Goal: Information Seeking & Learning: Learn about a topic

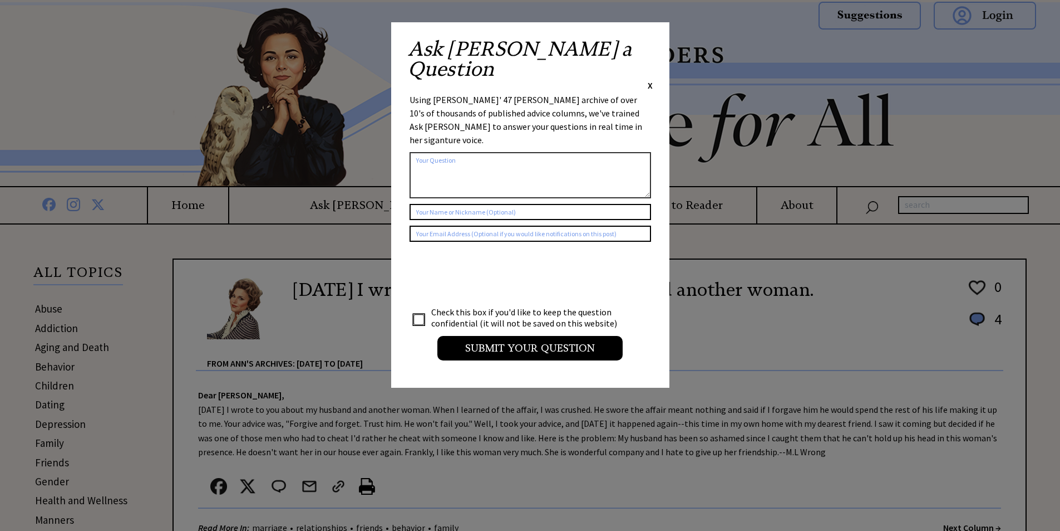
click at [651, 80] on span "X" at bounding box center [650, 85] width 5 height 11
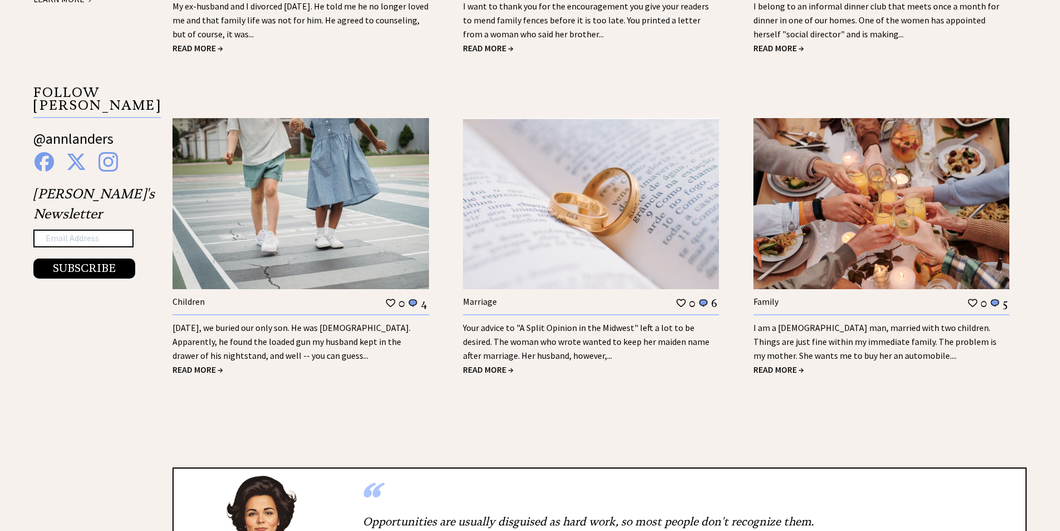
scroll to position [1163, 0]
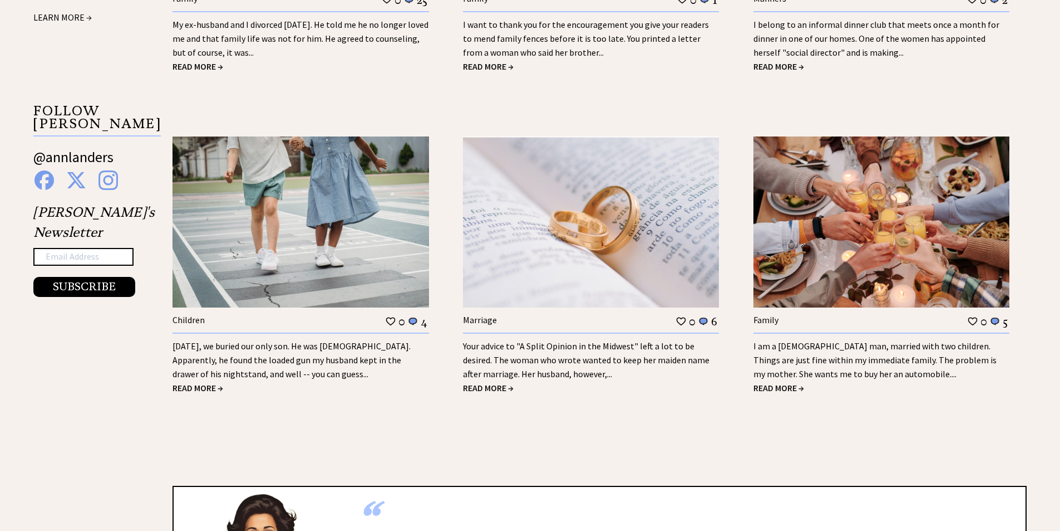
click at [788, 387] on span "READ MORE →" at bounding box center [779, 387] width 51 height 11
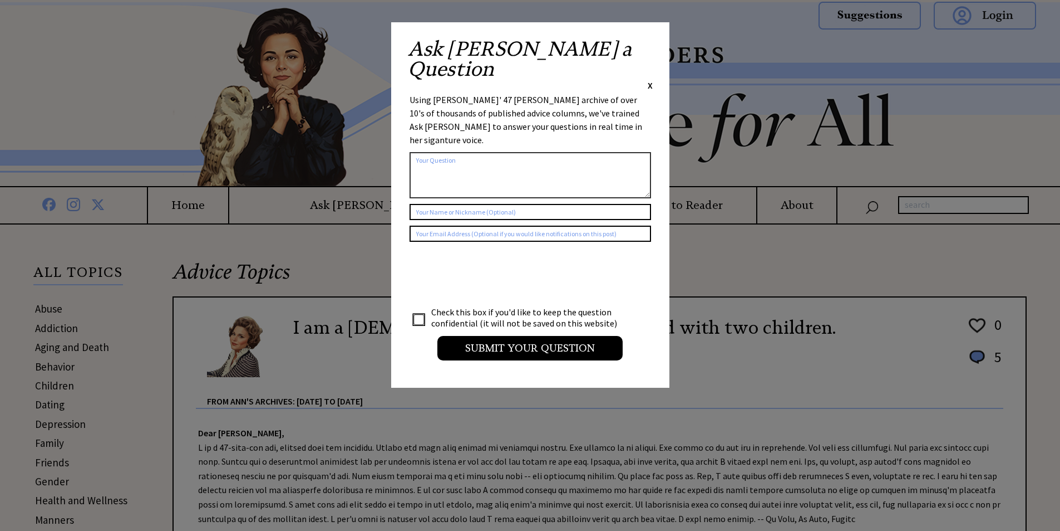
click at [650, 80] on span "X" at bounding box center [650, 85] width 5 height 11
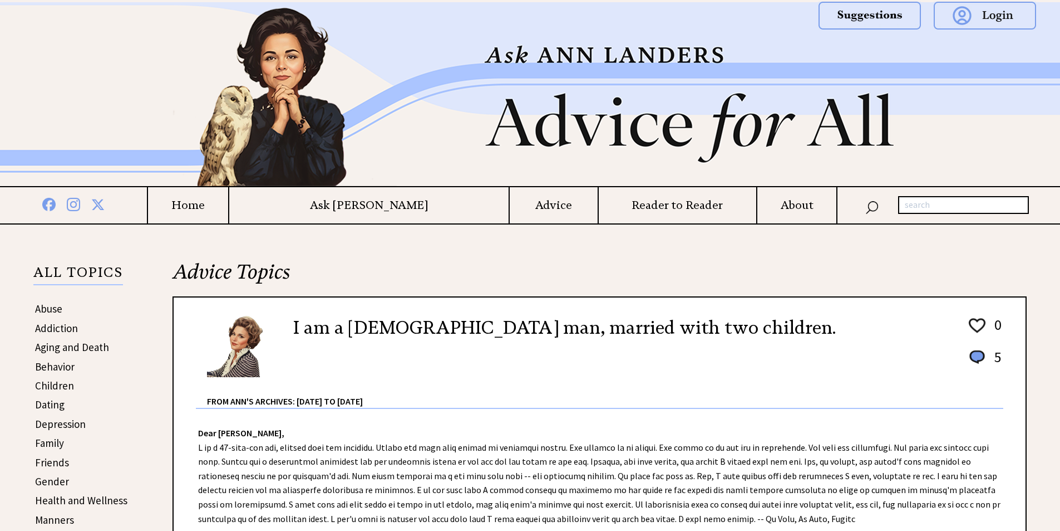
click at [63, 386] on link "Children" at bounding box center [54, 385] width 39 height 13
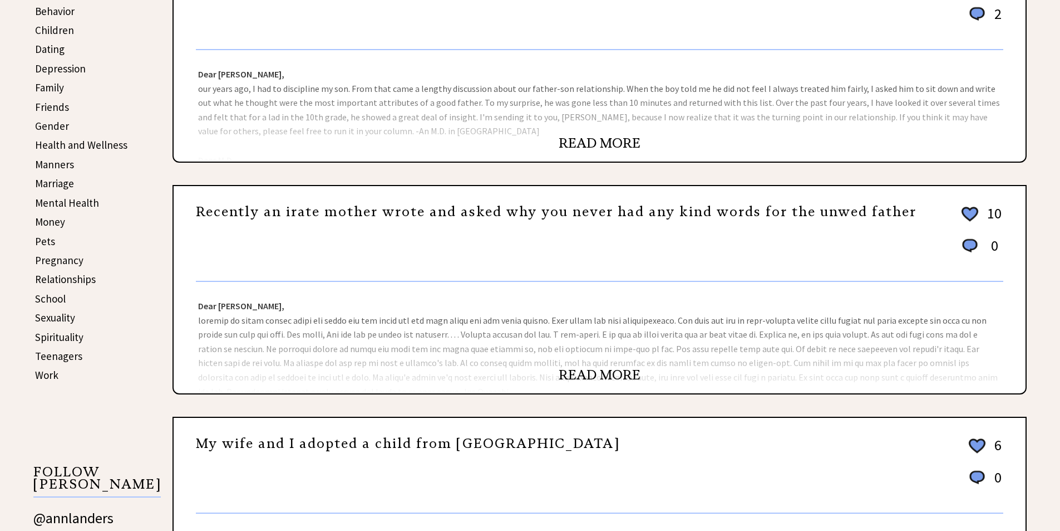
scroll to position [321, 0]
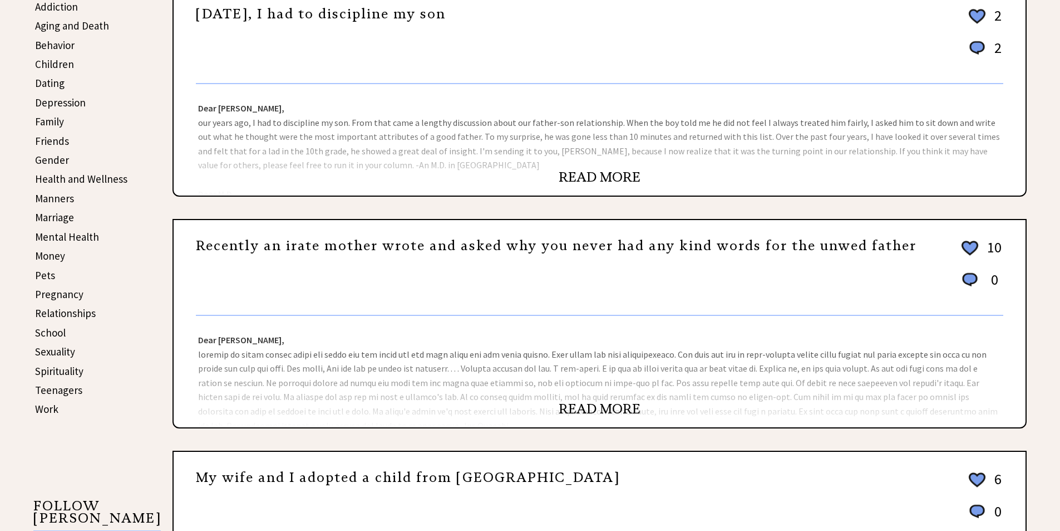
click at [60, 392] on link "Teenagers" at bounding box center [58, 389] width 47 height 13
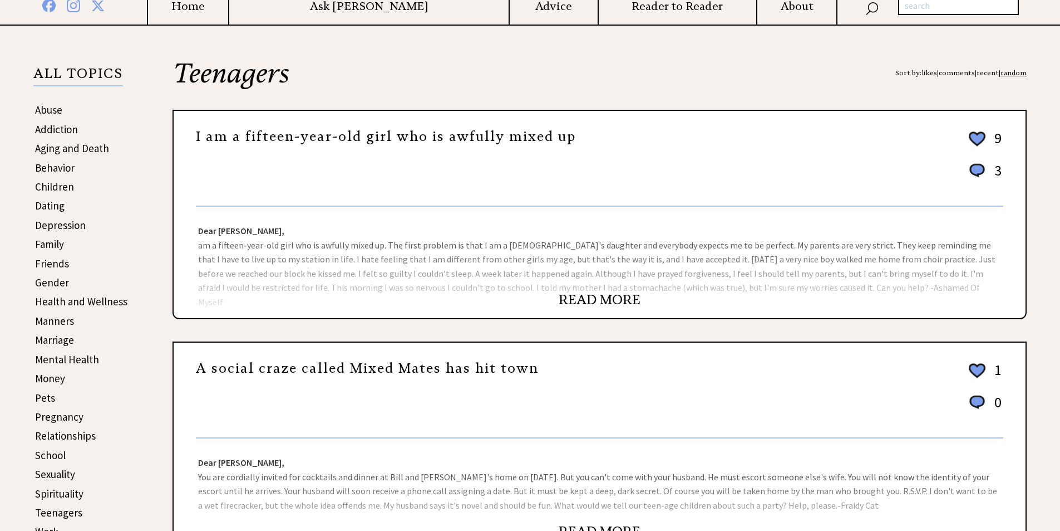
scroll to position [200, 0]
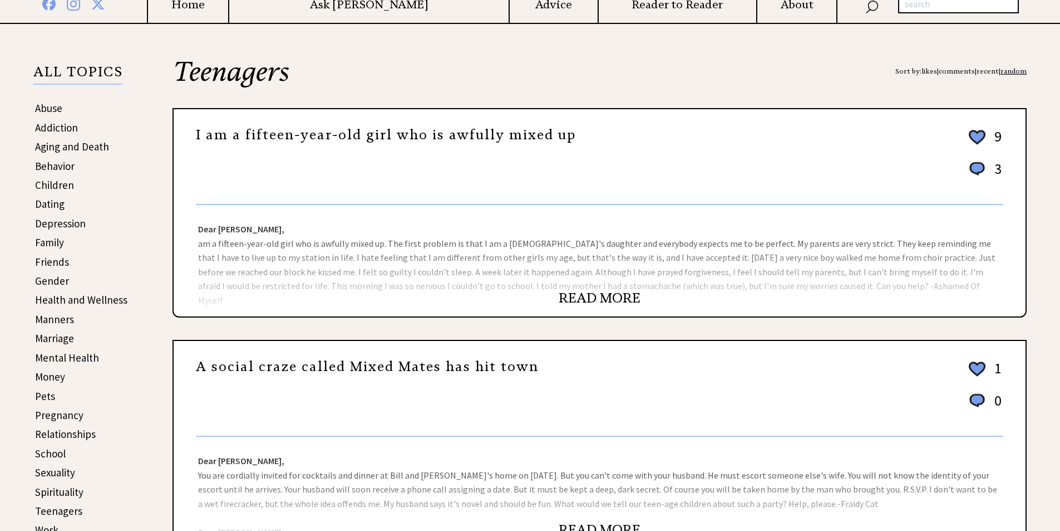
click at [585, 299] on link "READ MORE" at bounding box center [600, 297] width 82 height 17
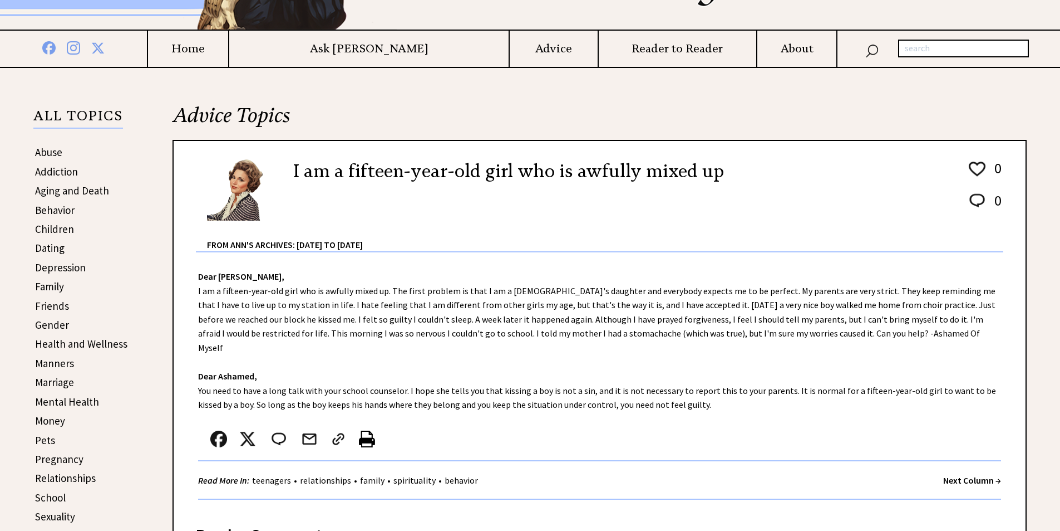
scroll to position [153, 0]
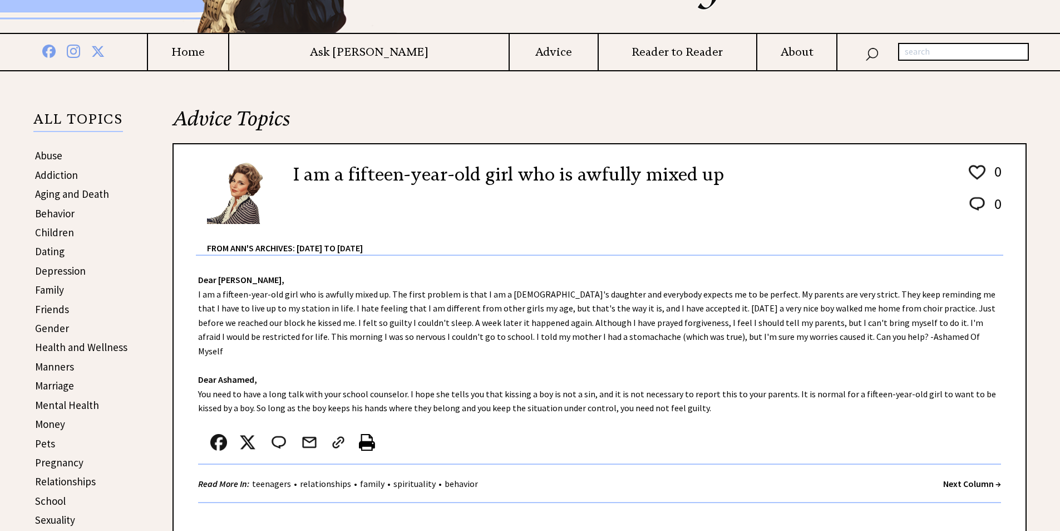
click at [59, 362] on link "Manners" at bounding box center [54, 366] width 39 height 13
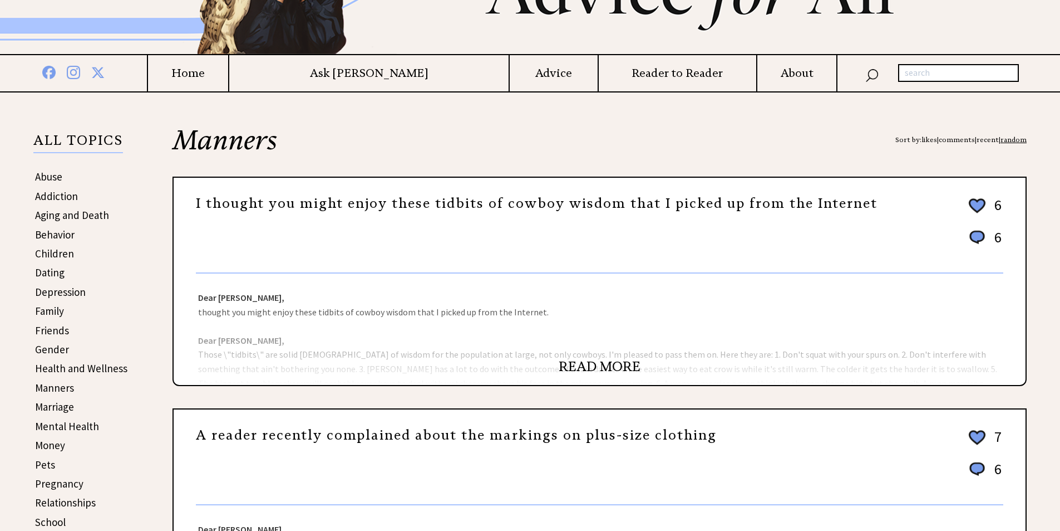
scroll to position [136, 0]
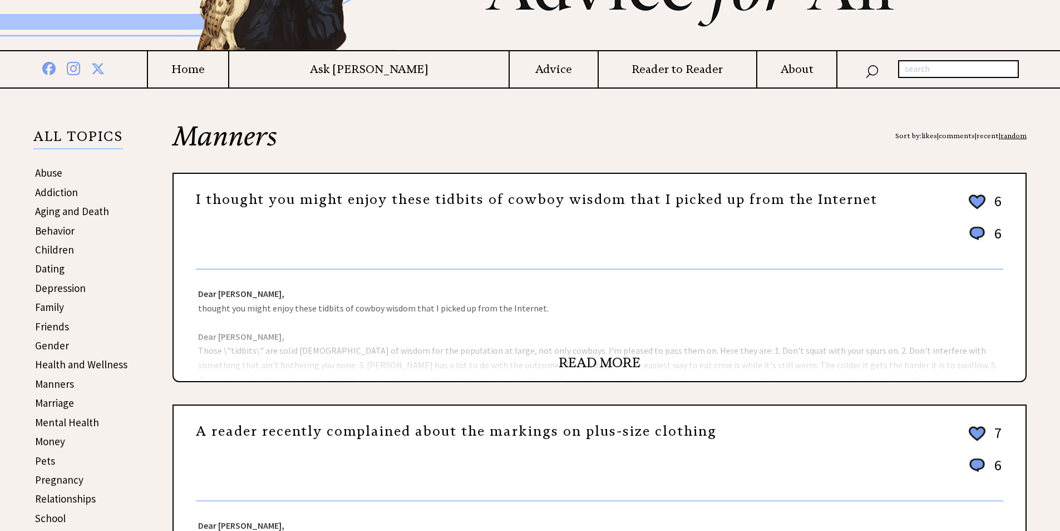
click at [45, 310] on link "Family" at bounding box center [49, 306] width 29 height 13
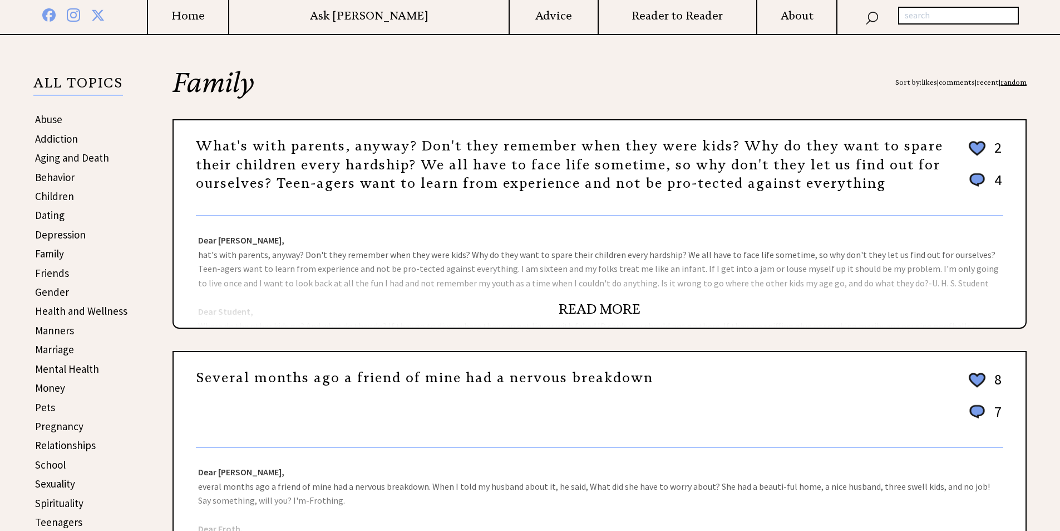
scroll to position [200, 0]
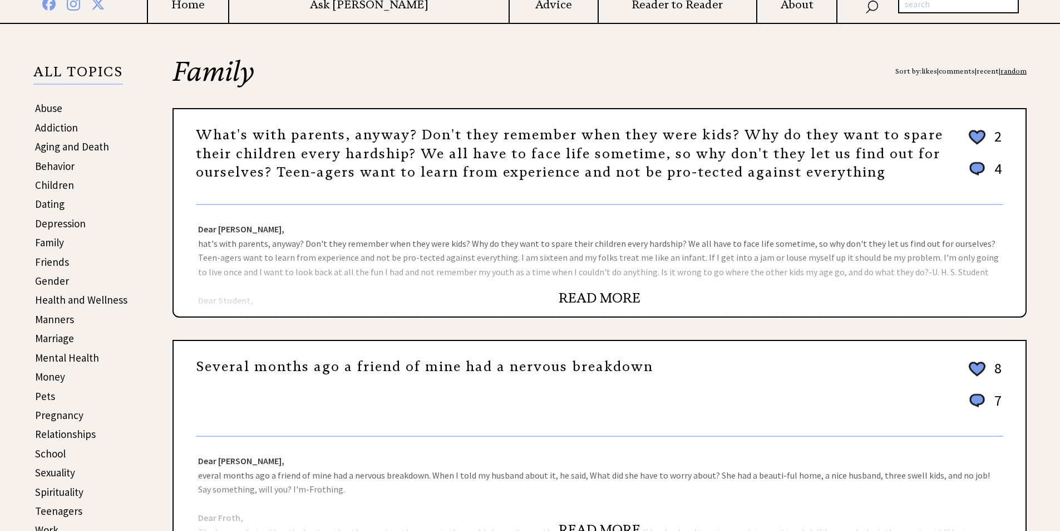
click at [581, 301] on link "READ MORE" at bounding box center [600, 297] width 82 height 17
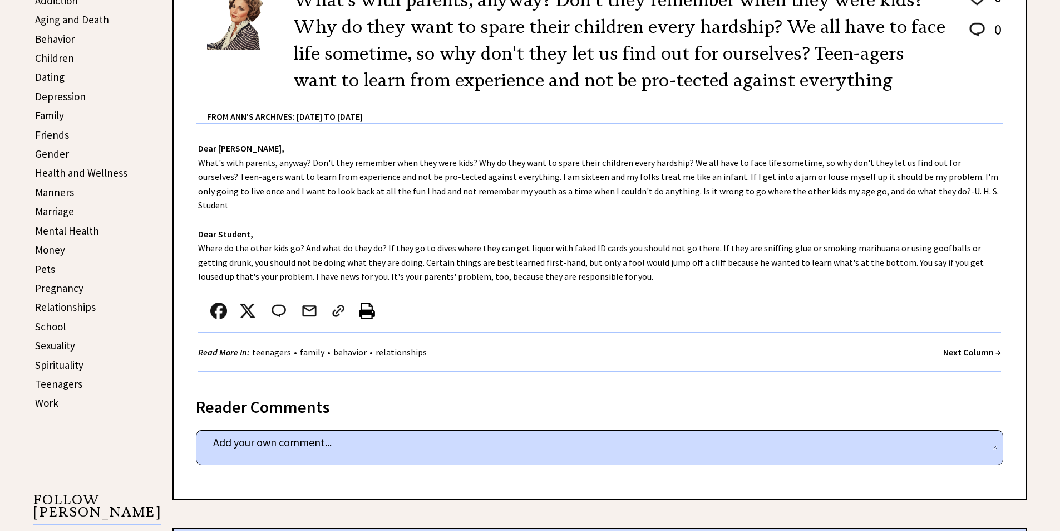
scroll to position [340, 0]
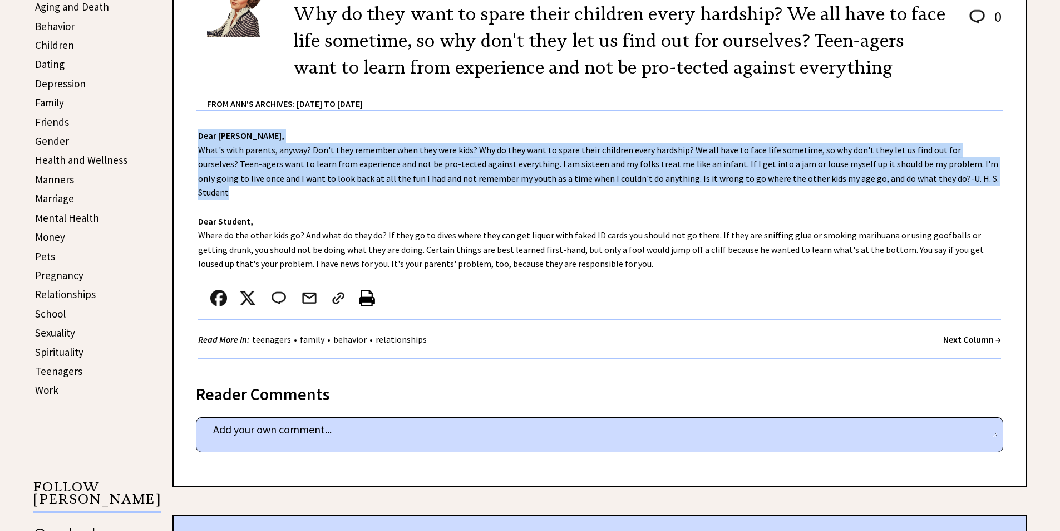
drag, startPoint x: 200, startPoint y: 132, endPoint x: 950, endPoint y: 175, distance: 750.5
click at [950, 175] on div "Dear Ann Landers, What's with parents, anyway? Don't they remember when they we…" at bounding box center [600, 240] width 852 height 258
copy div "Dear Ann Landers, What's with parents, anyway? Don't they remember when they we…"
click at [64, 351] on link "Spirituality" at bounding box center [59, 351] width 48 height 13
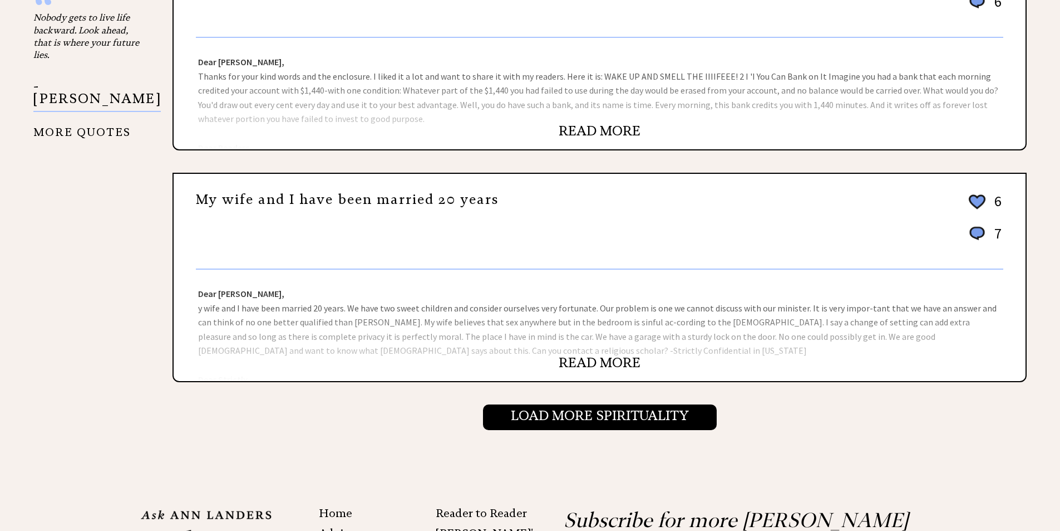
scroll to position [1221, 0]
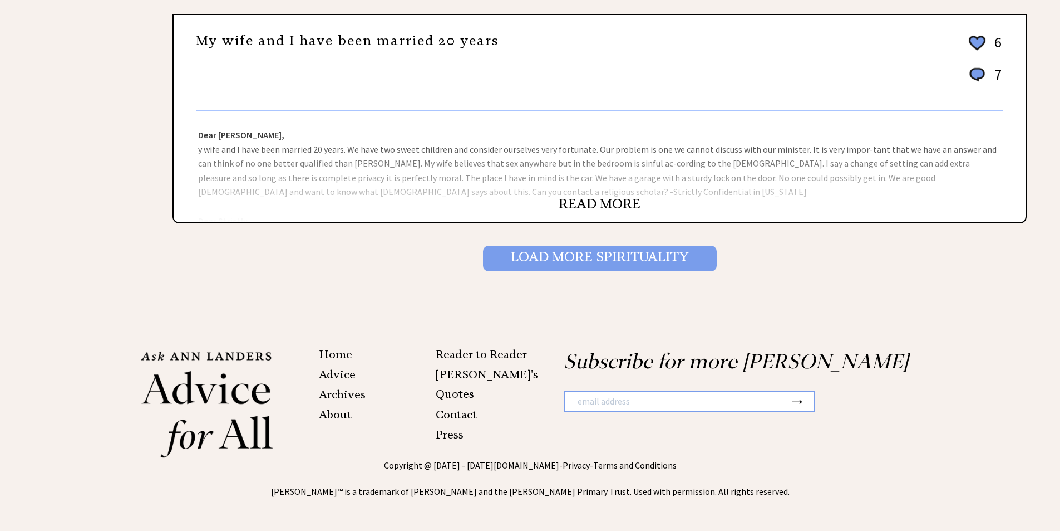
click at [582, 261] on input "Load More Spirituality" at bounding box center [600, 258] width 234 height 26
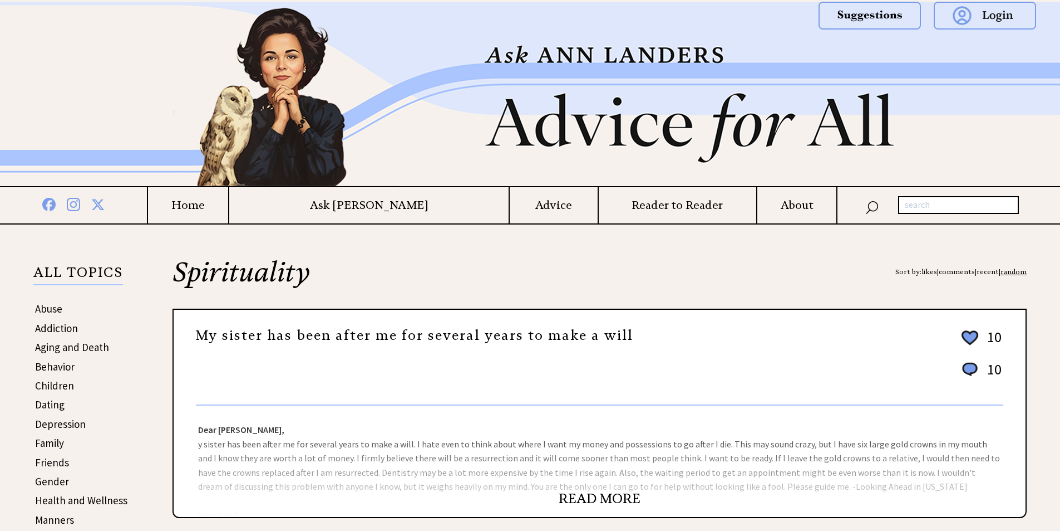
click at [52, 407] on link "Dating" at bounding box center [50, 403] width 30 height 13
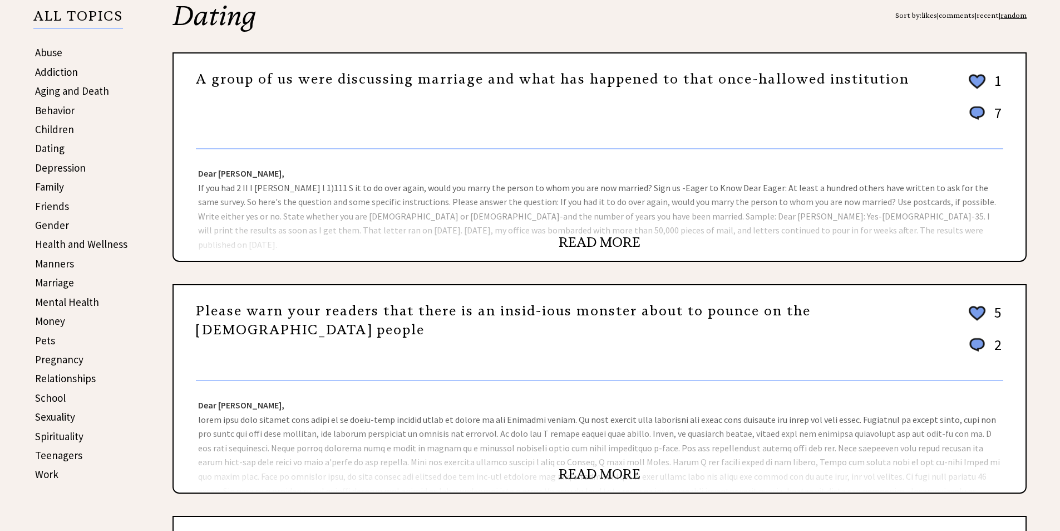
scroll to position [151, 0]
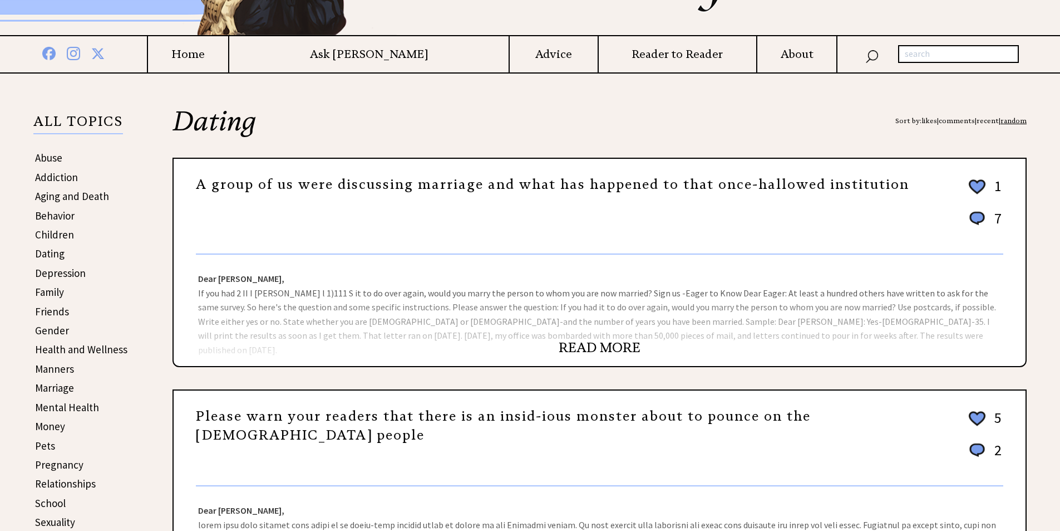
click at [76, 409] on link "Mental Health" at bounding box center [67, 406] width 64 height 13
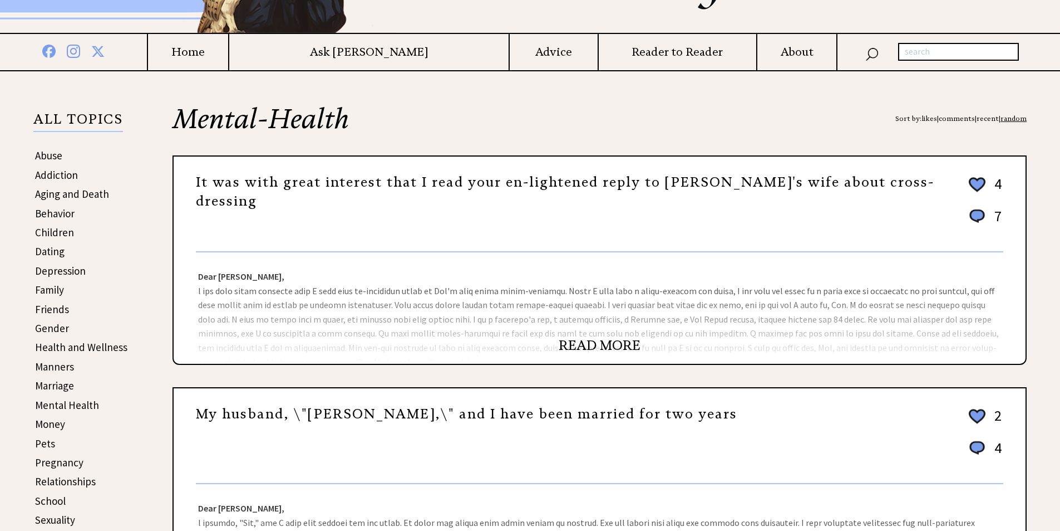
scroll to position [136, 0]
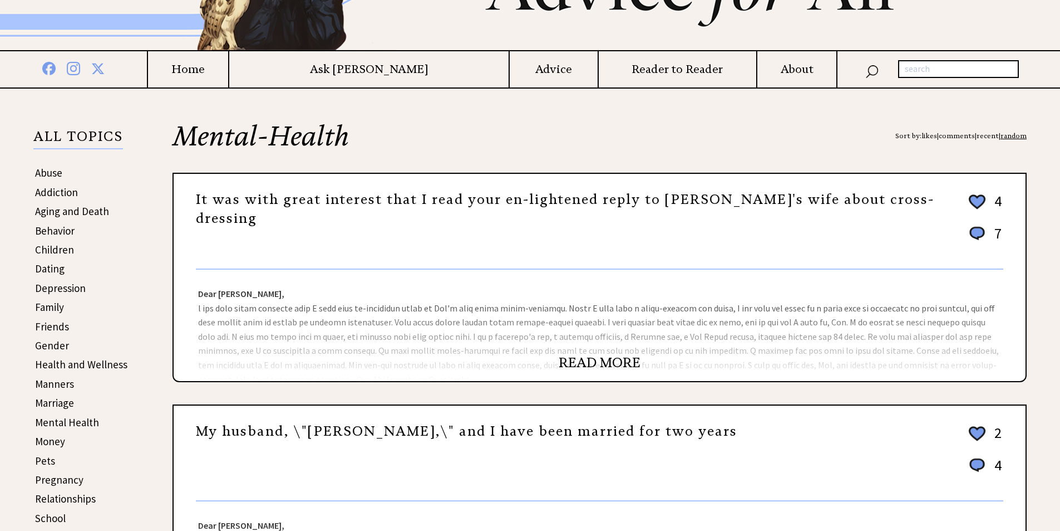
click at [47, 325] on link "Friends" at bounding box center [52, 326] width 34 height 13
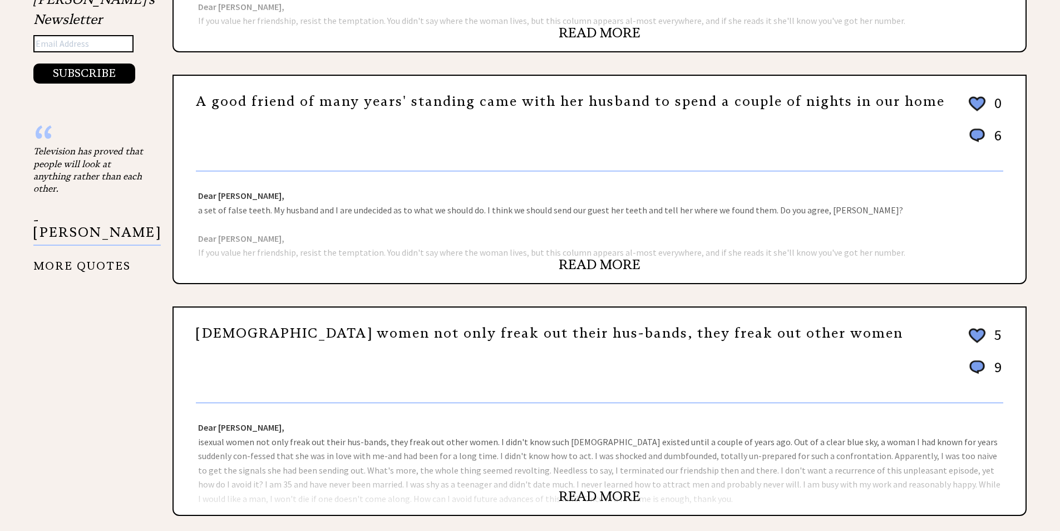
scroll to position [926, 0]
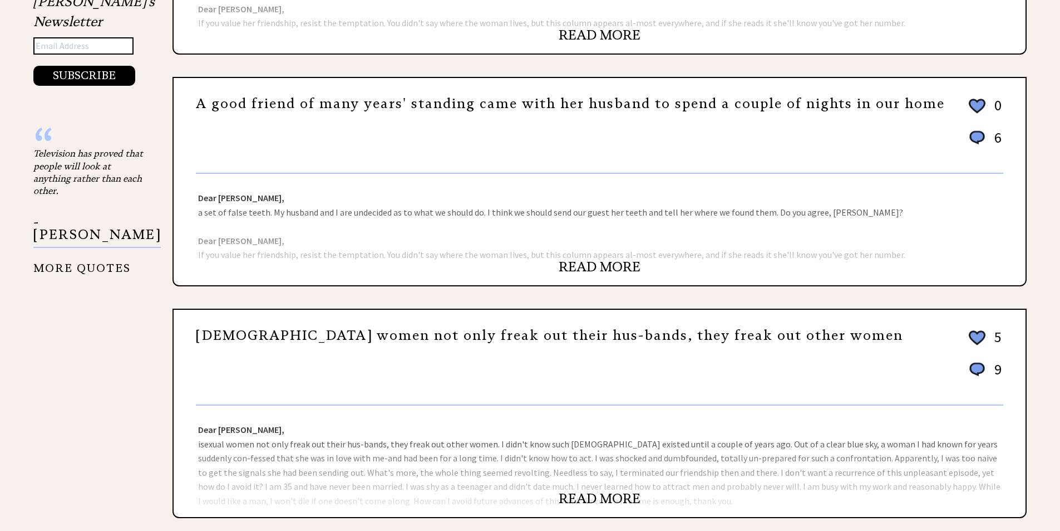
click at [592, 267] on link "READ MORE" at bounding box center [600, 266] width 82 height 17
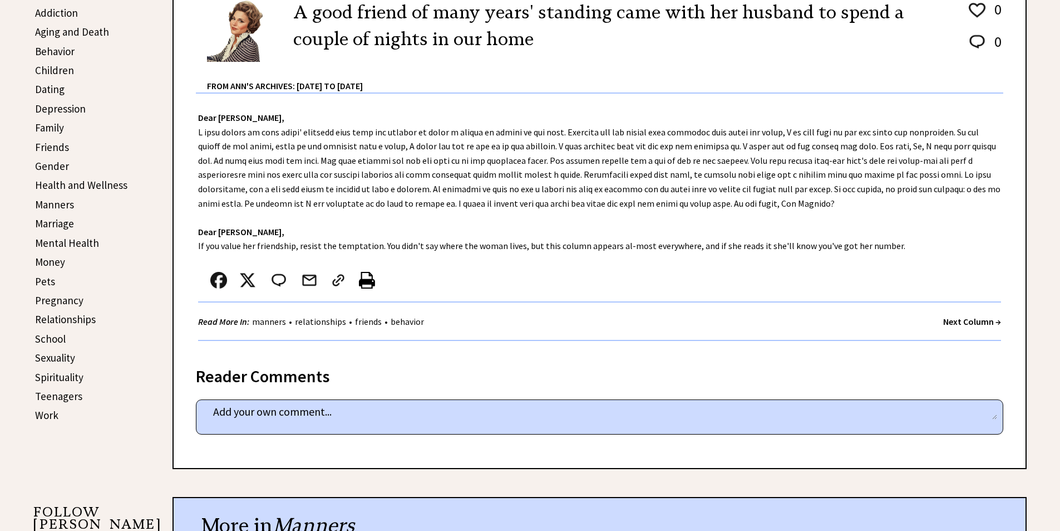
scroll to position [313, 0]
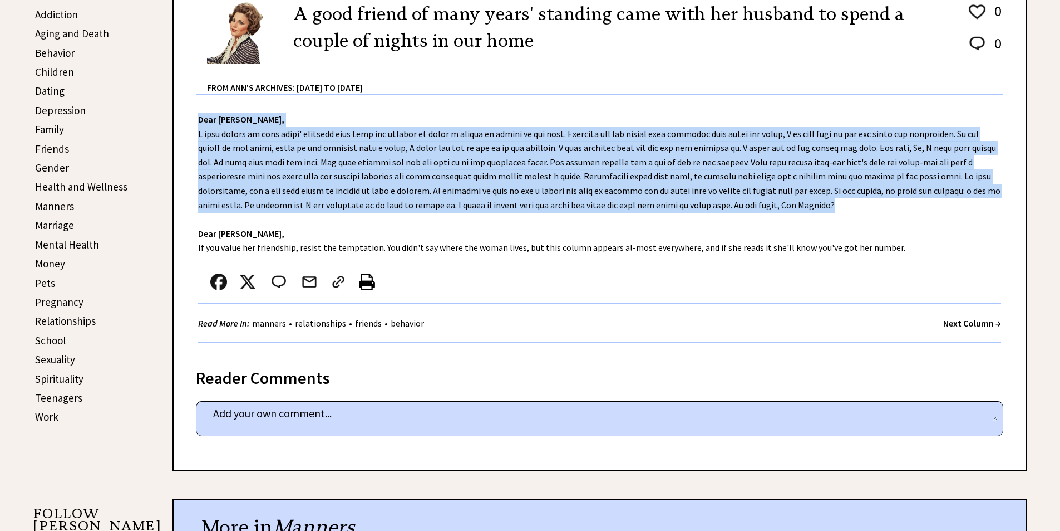
drag, startPoint x: 200, startPoint y: 115, endPoint x: 843, endPoint y: 210, distance: 650.5
click at [872, 217] on div "Dear Ann Landers, Dear Stockton, If you value her friendship, resist the tempta…" at bounding box center [600, 224] width 852 height 258
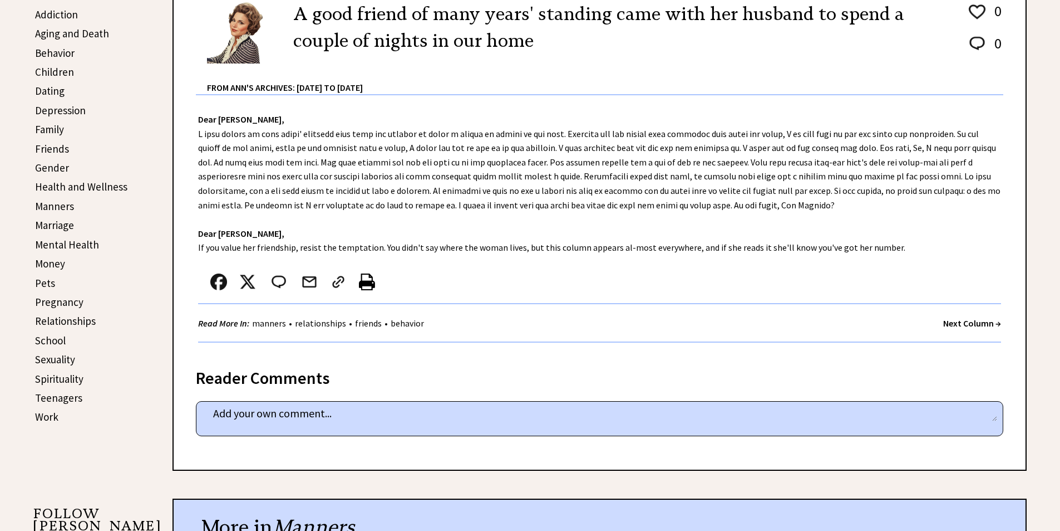
drag, startPoint x: 463, startPoint y: 160, endPoint x: 131, endPoint y: 104, distance: 337.1
click at [131, 104] on div "ALL TOPICS Abuse Addiction Aging and Death Behavior Children Dating Depression …" at bounding box center [88, 180] width 111 height 493
click at [50, 75] on link "Children" at bounding box center [54, 71] width 39 height 13
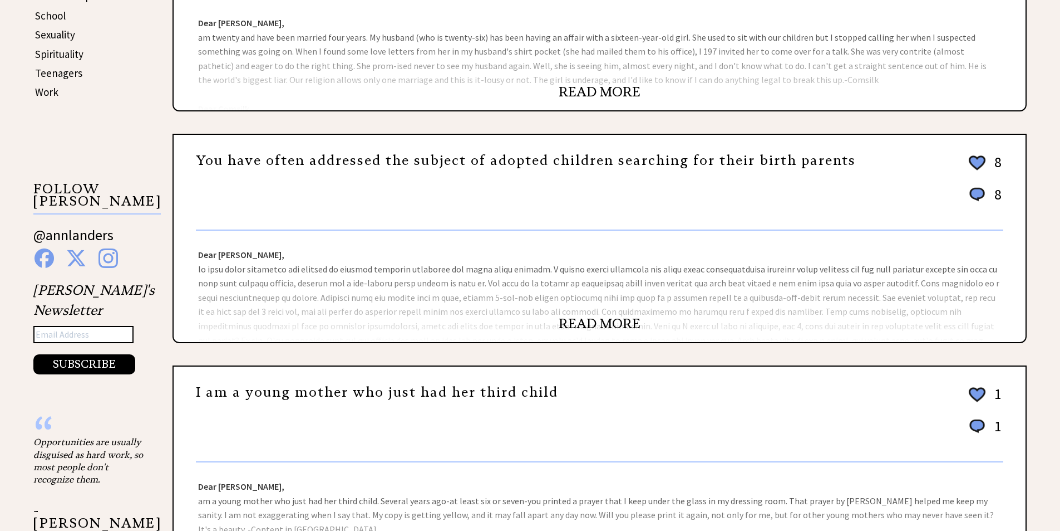
scroll to position [650, 0]
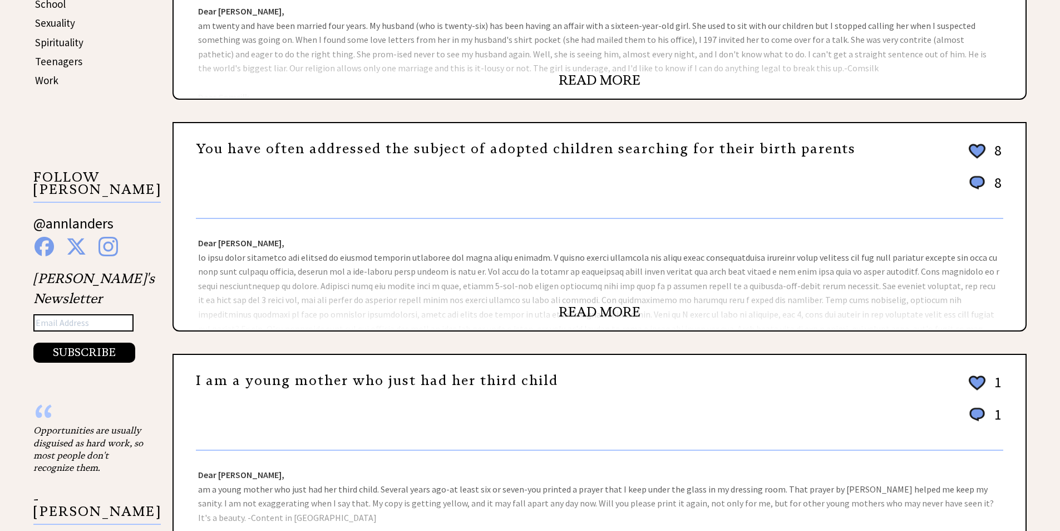
click at [570, 78] on link "READ MORE" at bounding box center [600, 80] width 82 height 17
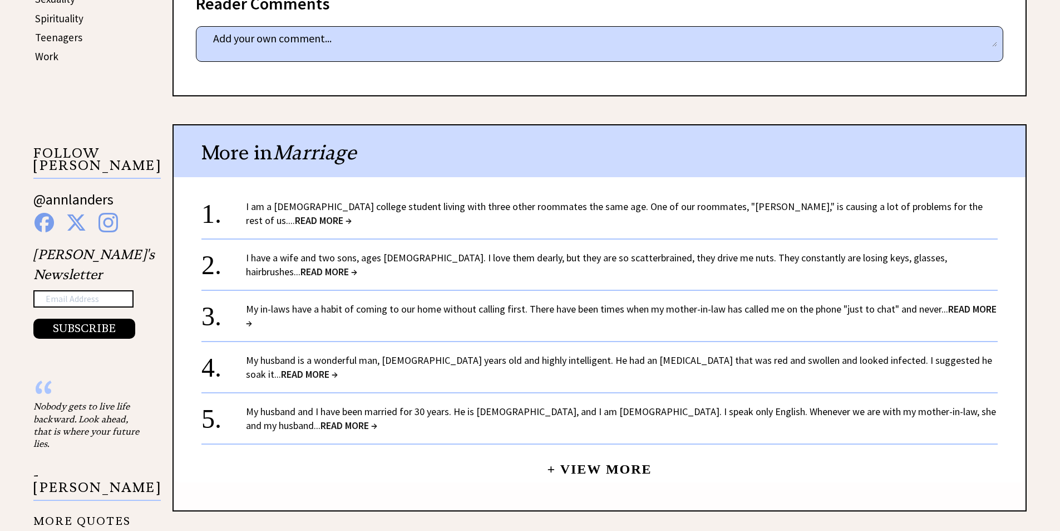
scroll to position [677, 0]
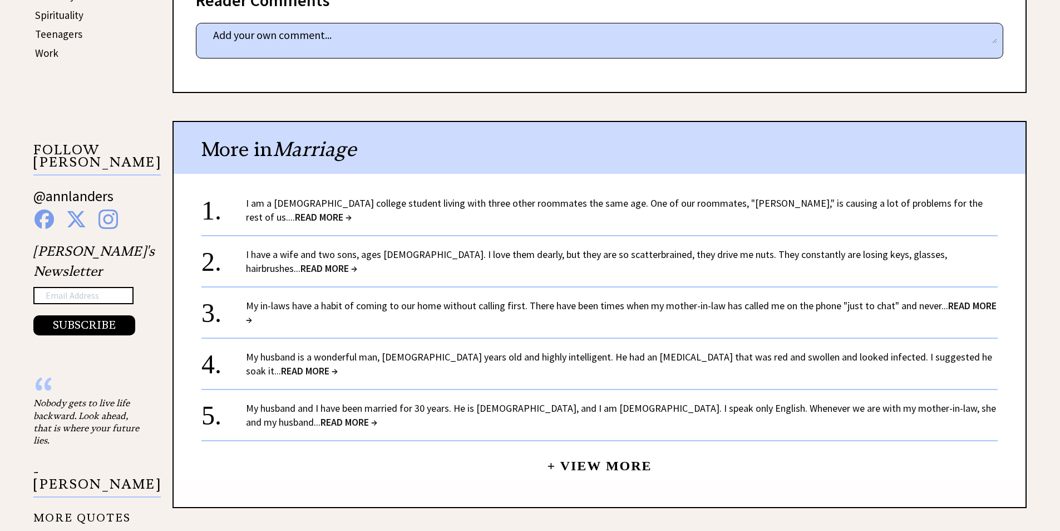
click at [498, 248] on link "I have a wife and two sons, ages 15 and 12. I love them dearly, but they are so…" at bounding box center [596, 261] width 701 height 27
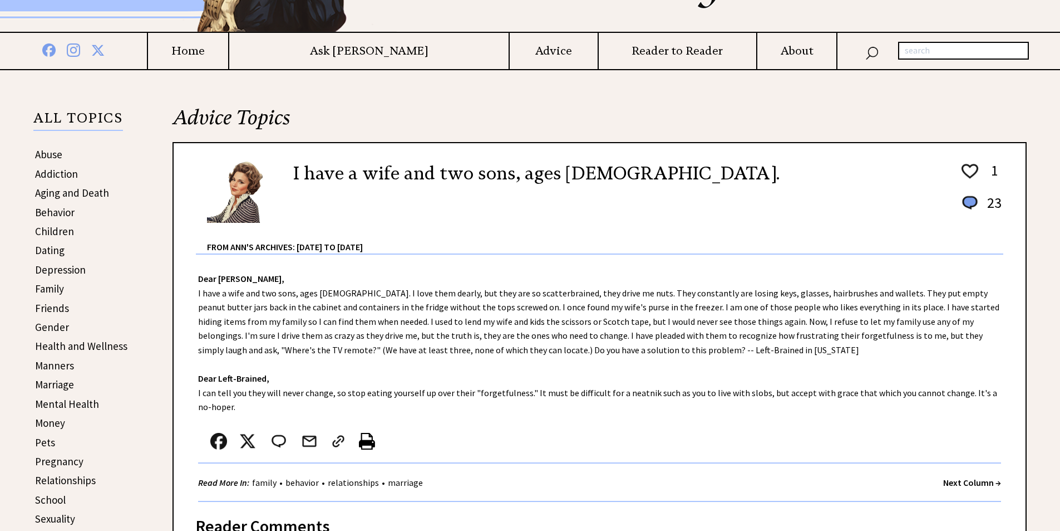
scroll to position [153, 0]
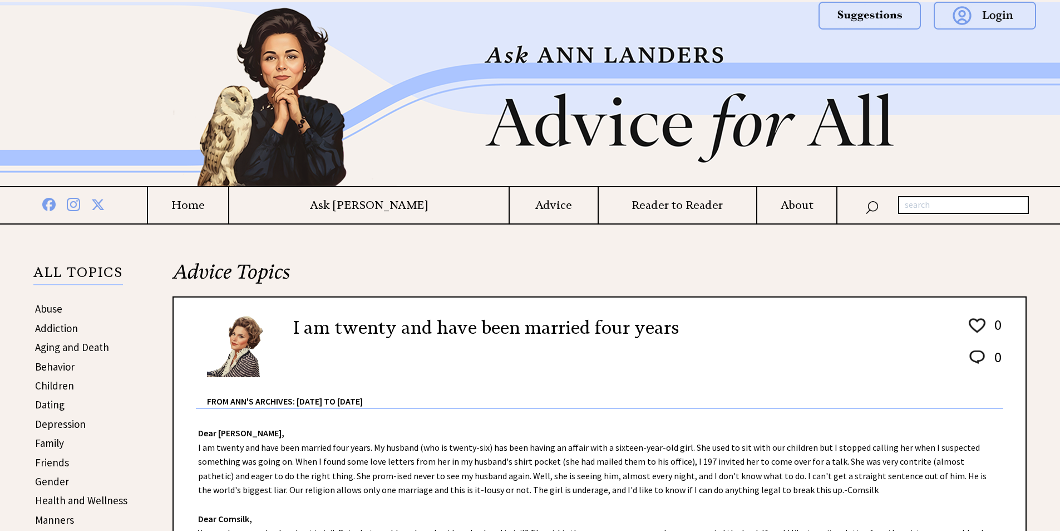
scroll to position [677, 0]
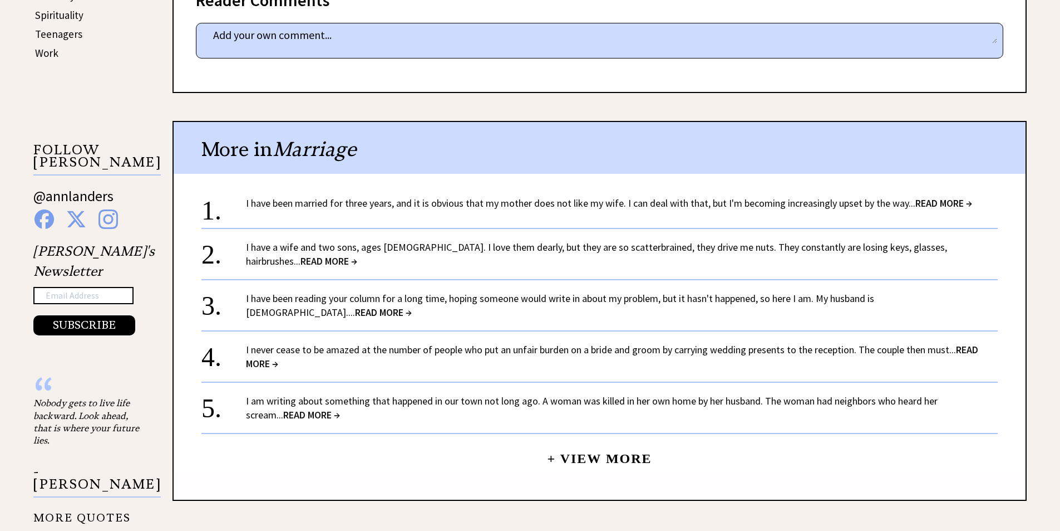
click at [355, 309] on span "READ MORE →" at bounding box center [383, 312] width 57 height 13
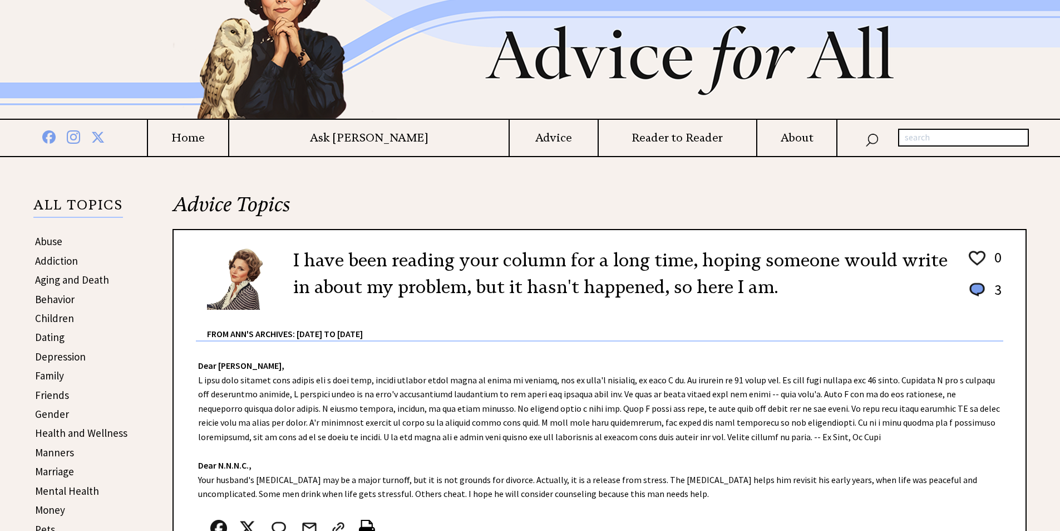
scroll to position [64, 0]
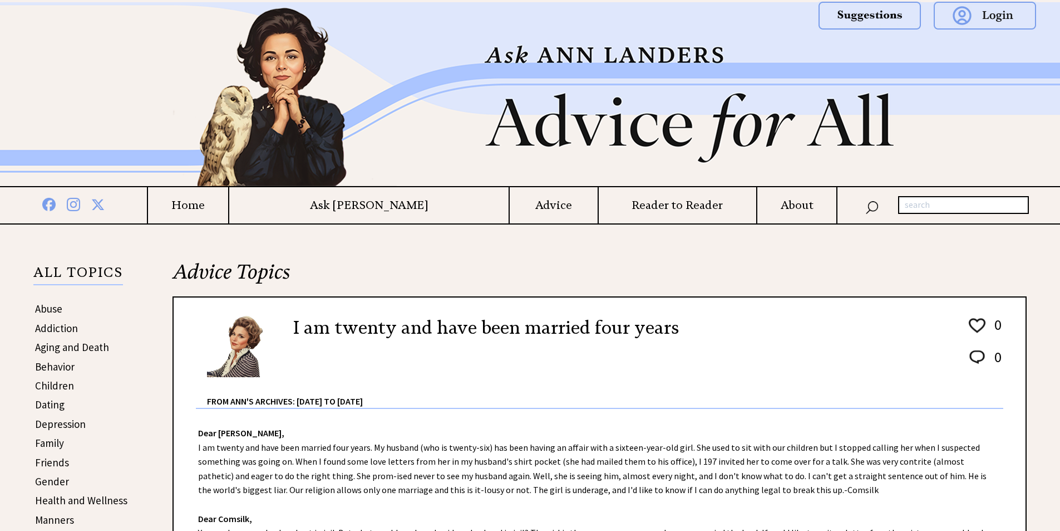
scroll to position [677, 0]
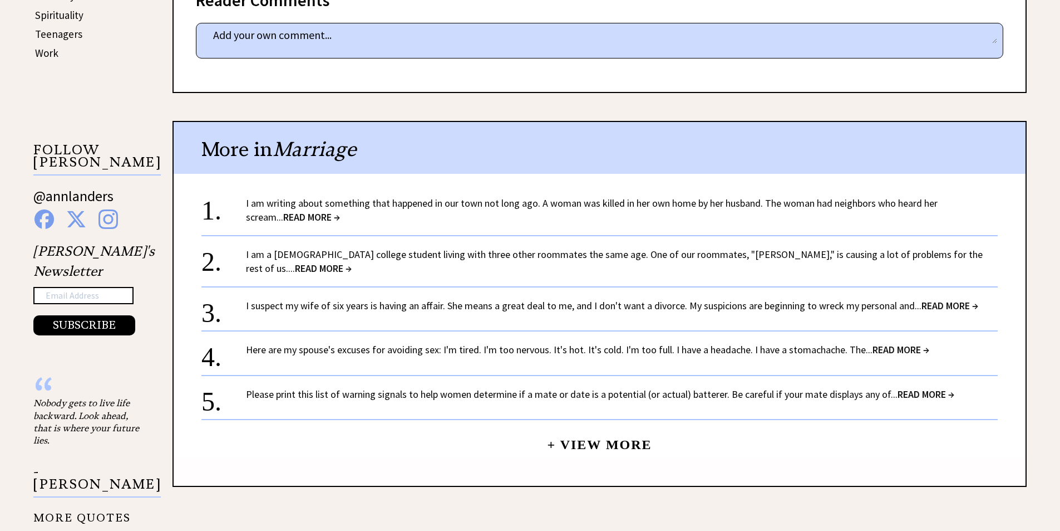
click at [483, 258] on link "I am a [DEMOGRAPHIC_DATA] college student living with three other roommates the…" at bounding box center [614, 261] width 737 height 27
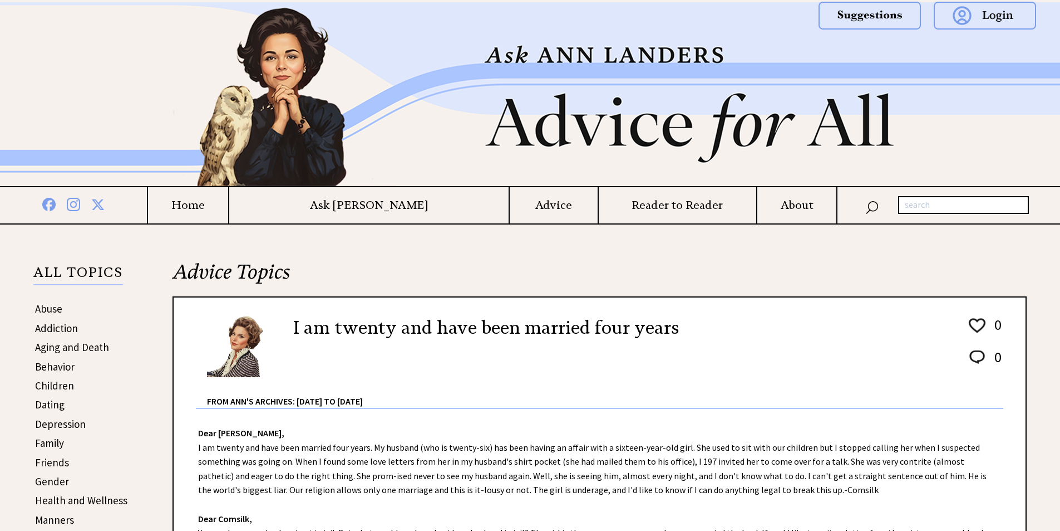
scroll to position [677, 0]
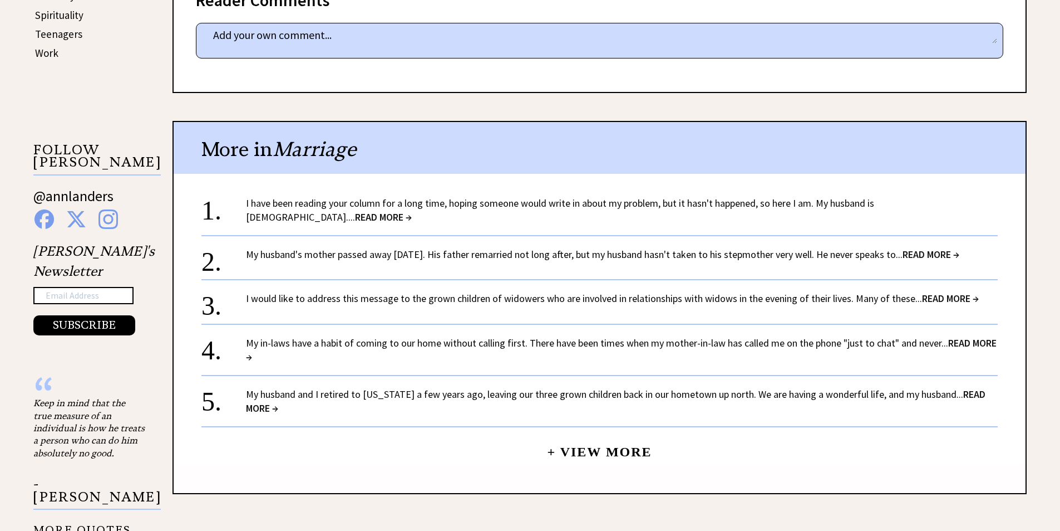
click at [354, 258] on link "My husband's mother passed away four years ago. His father remarried not long a…" at bounding box center [603, 254] width 714 height 13
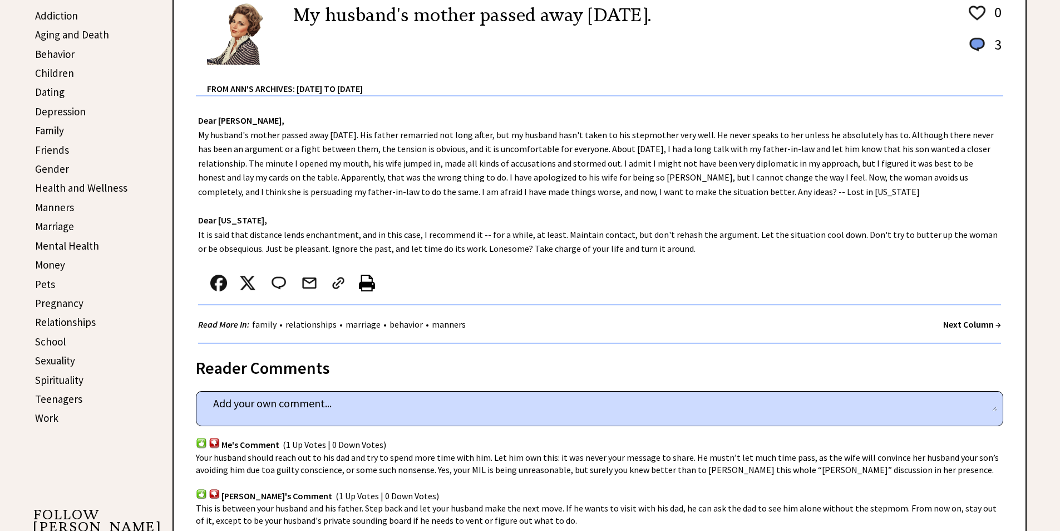
scroll to position [314, 0]
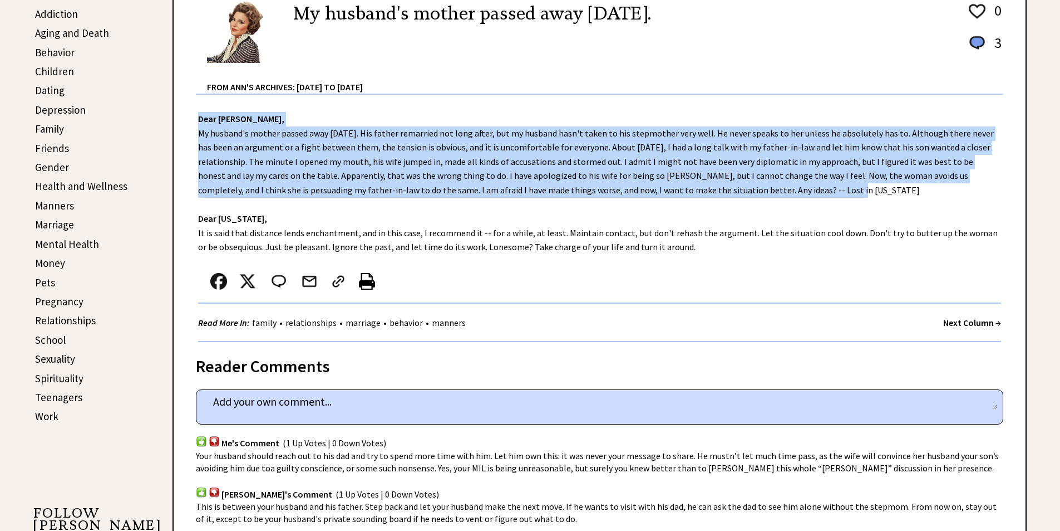
drag, startPoint x: 199, startPoint y: 119, endPoint x: 734, endPoint y: 192, distance: 539.4
click at [734, 192] on div "Dear [PERSON_NAME], Dear [US_STATE], It is said that distance lends enchantment…" at bounding box center [600, 218] width 852 height 247
copy div "Dear Ann Landers, My husband's mother passed away four years ago. His father re…"
